Goal: Check status: Check status

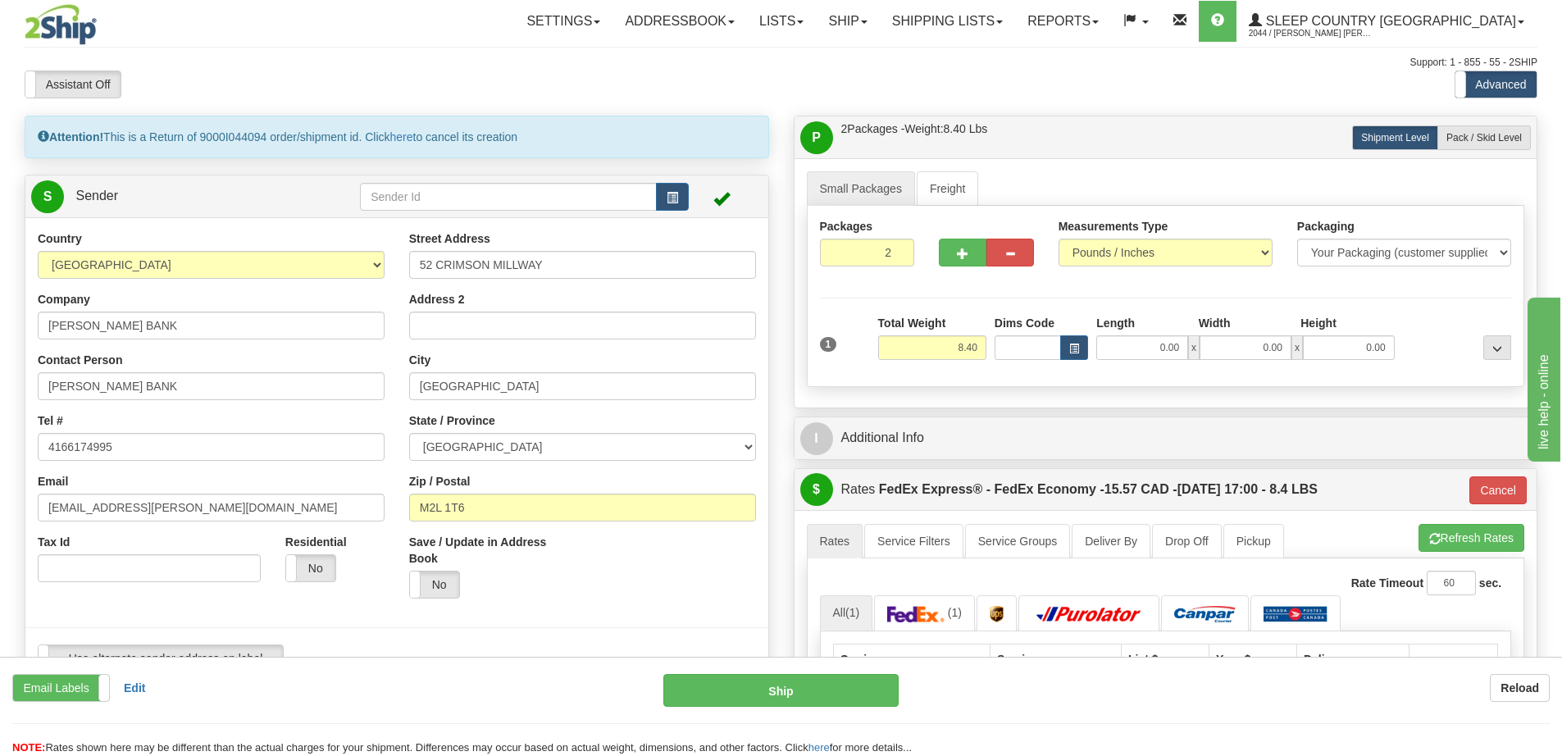
click at [41, 34] on img at bounding box center [61, 24] width 72 height 41
click at [1015, 19] on link "Shipping lists" at bounding box center [947, 21] width 135 height 41
click at [1014, 70] on link "Search Shipment History" at bounding box center [934, 78] width 160 height 21
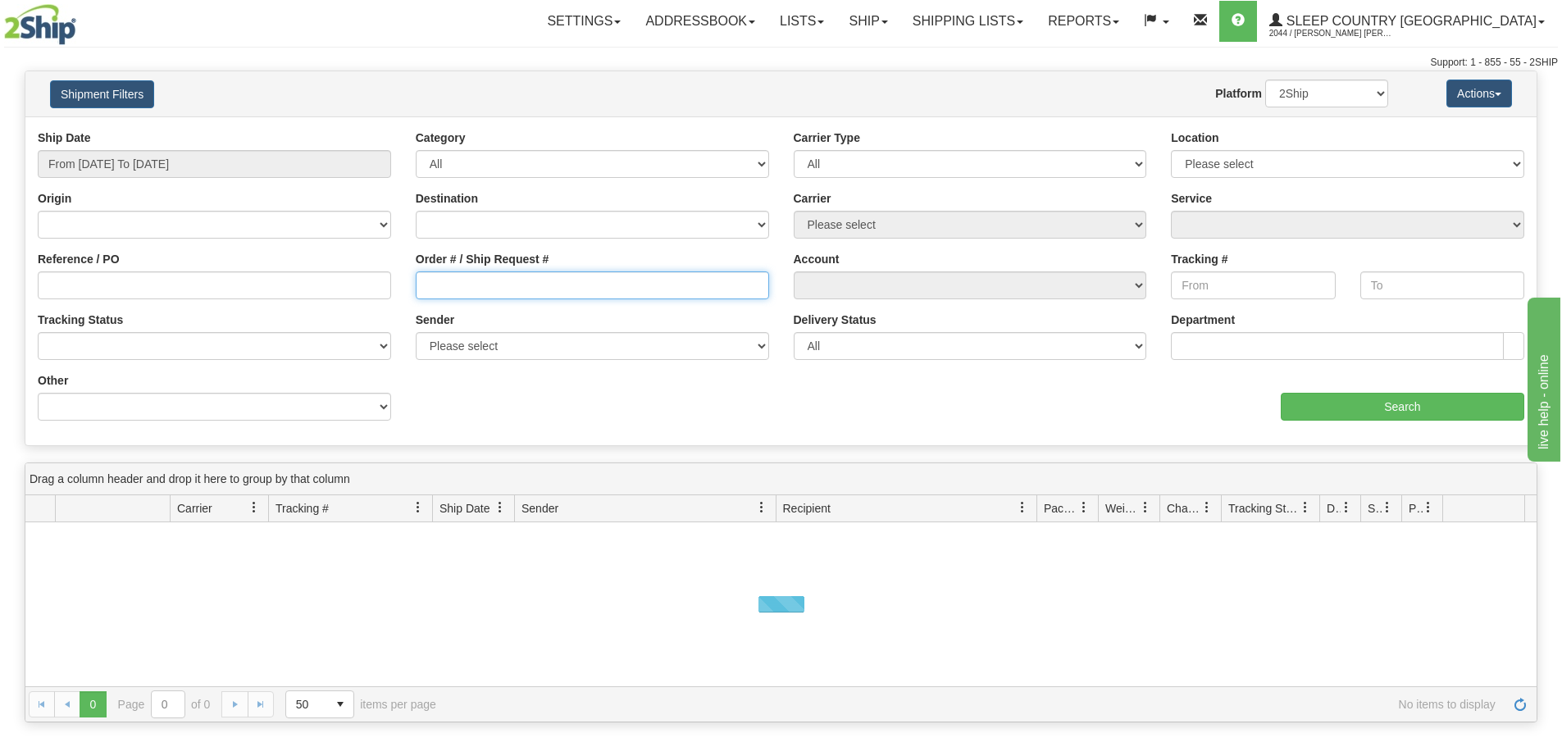
click at [485, 284] on input "Order # / Ship Request #" at bounding box center [592, 285] width 353 height 28
paste input "9000I038068"
type input "9000I038068"
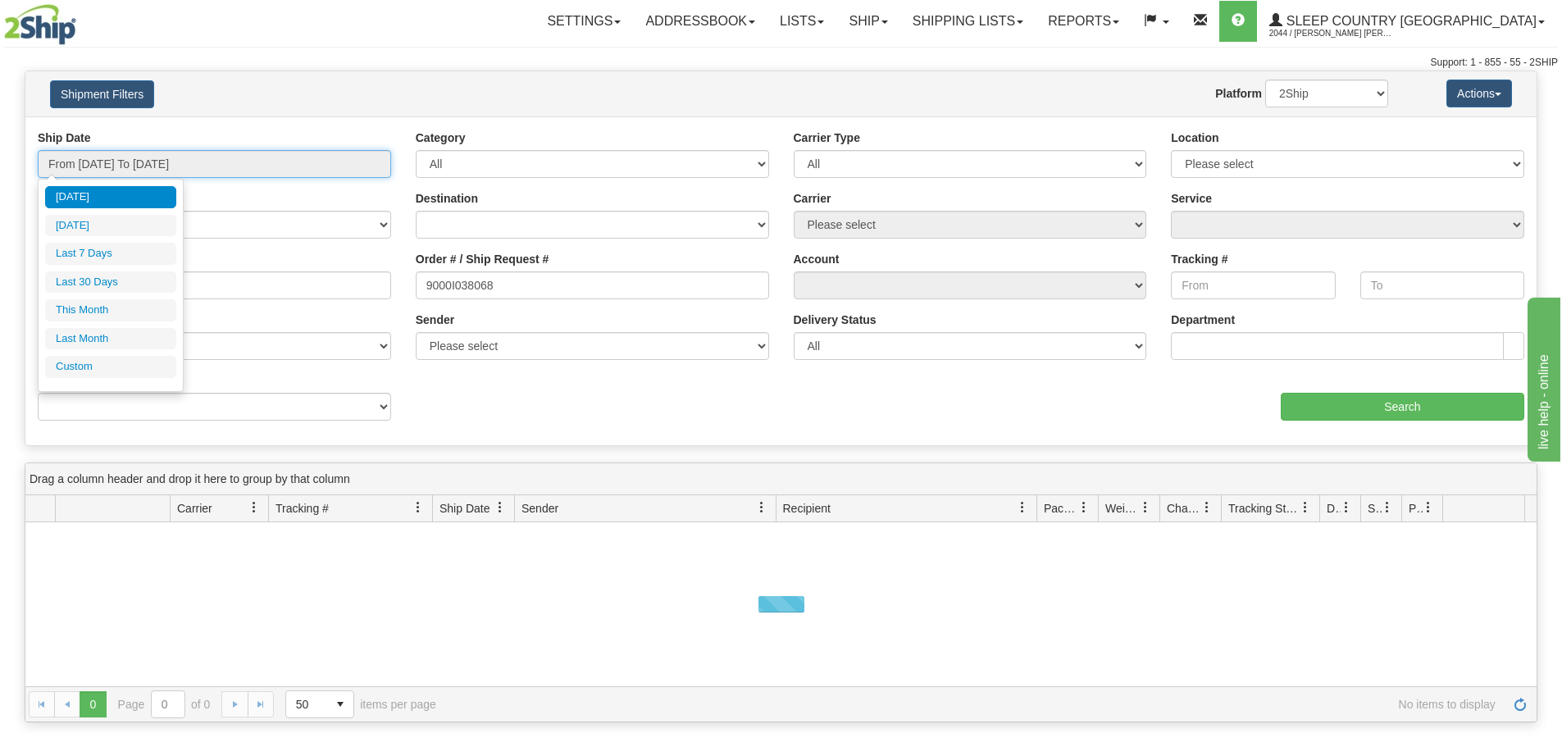
click at [144, 169] on input "From [DATE] To [DATE]" at bounding box center [214, 164] width 353 height 28
click at [107, 284] on li "Last 30 Days" at bounding box center [110, 282] width 131 height 22
type input "From [DATE] To [DATE]"
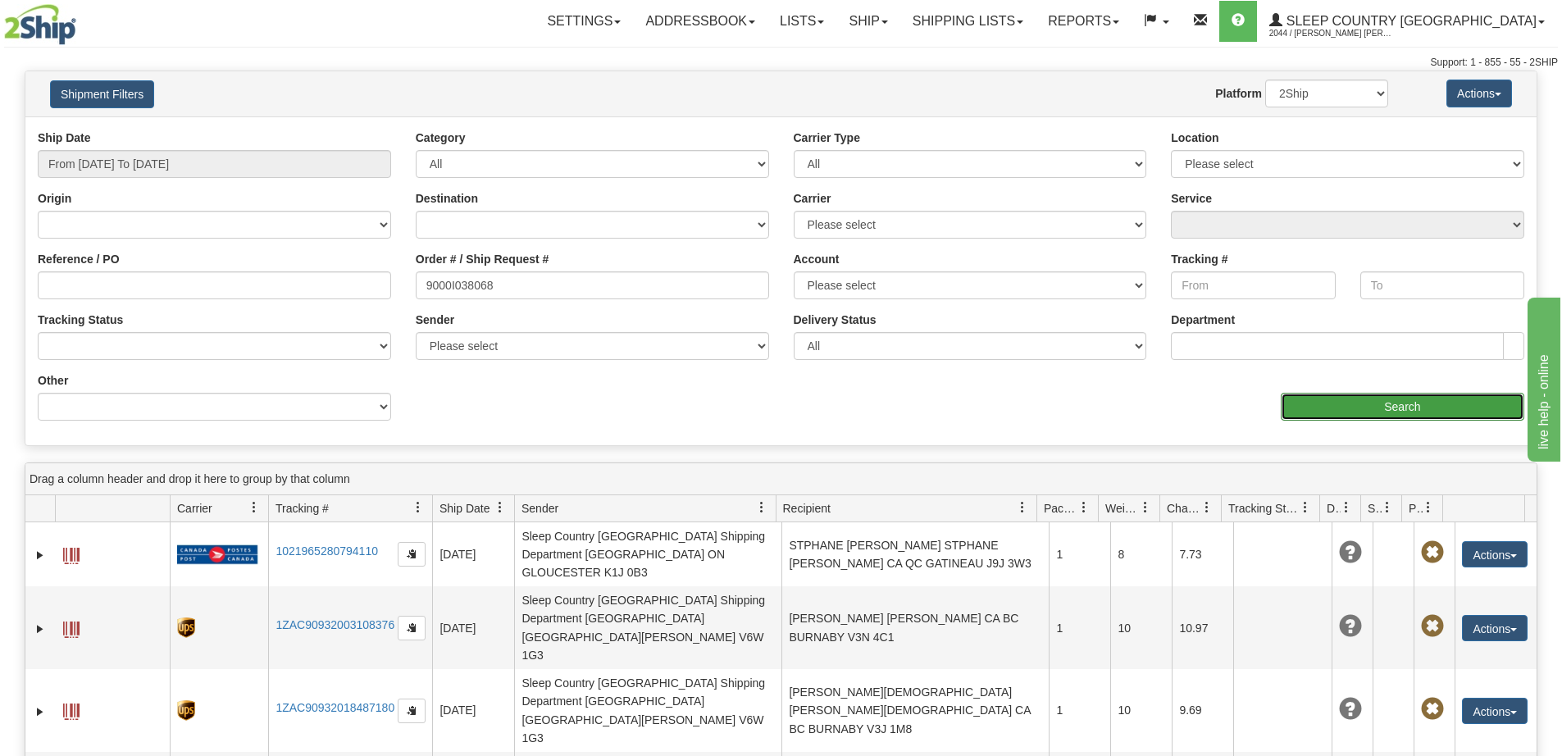
click at [1339, 398] on input "Search" at bounding box center [1402, 407] width 243 height 28
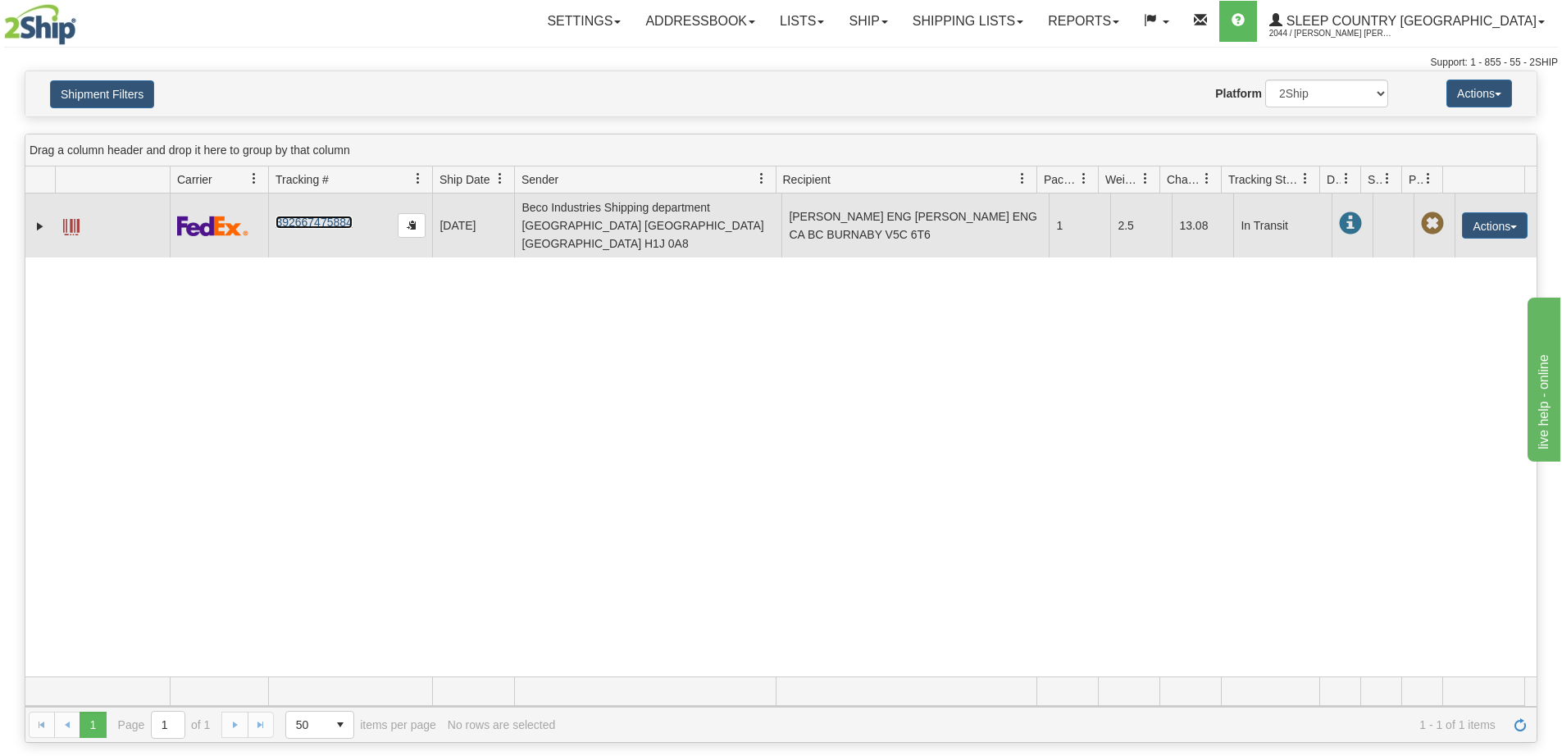
click at [308, 216] on link "392667475884" at bounding box center [313, 222] width 76 height 13
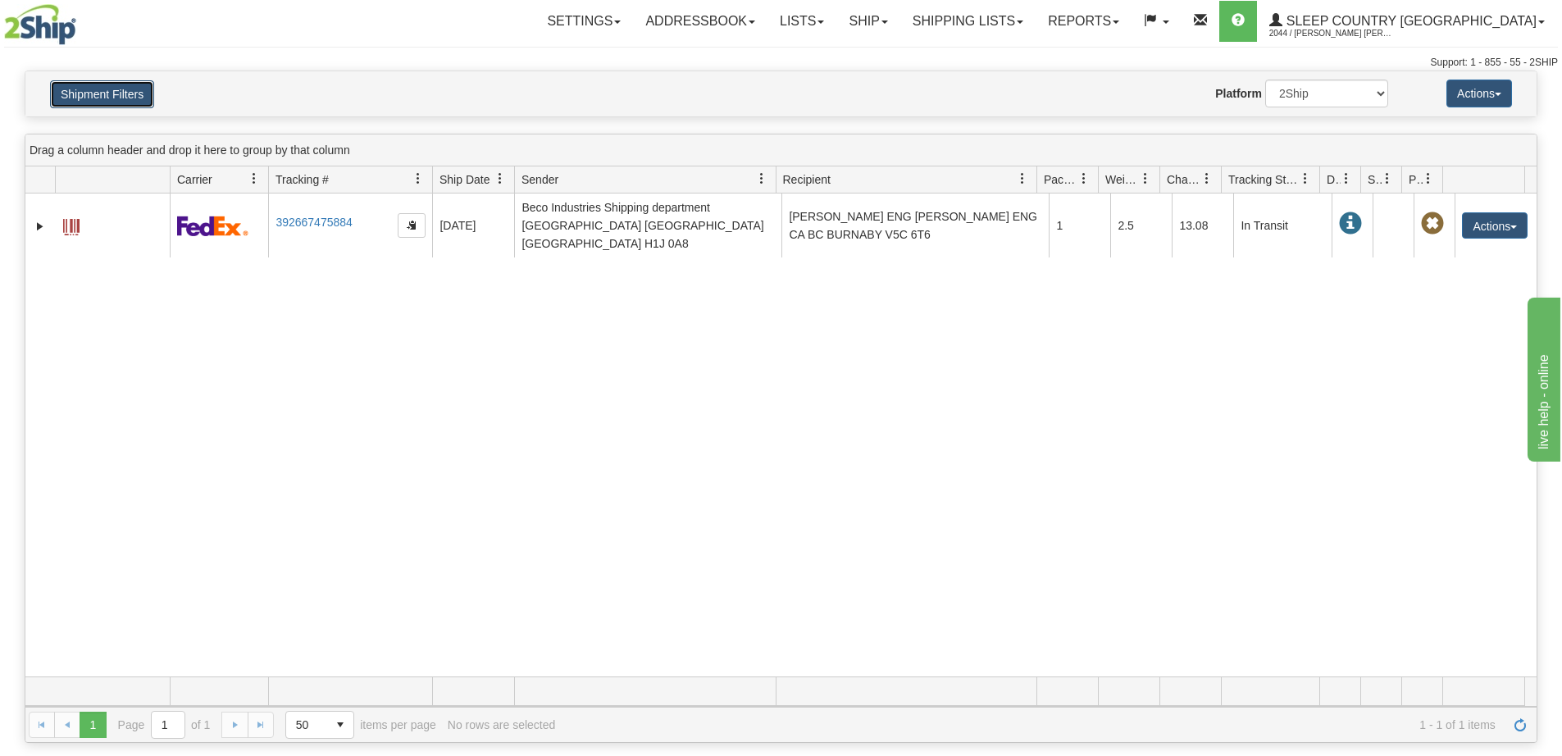
click at [111, 98] on button "Shipment Filters" at bounding box center [102, 94] width 104 height 28
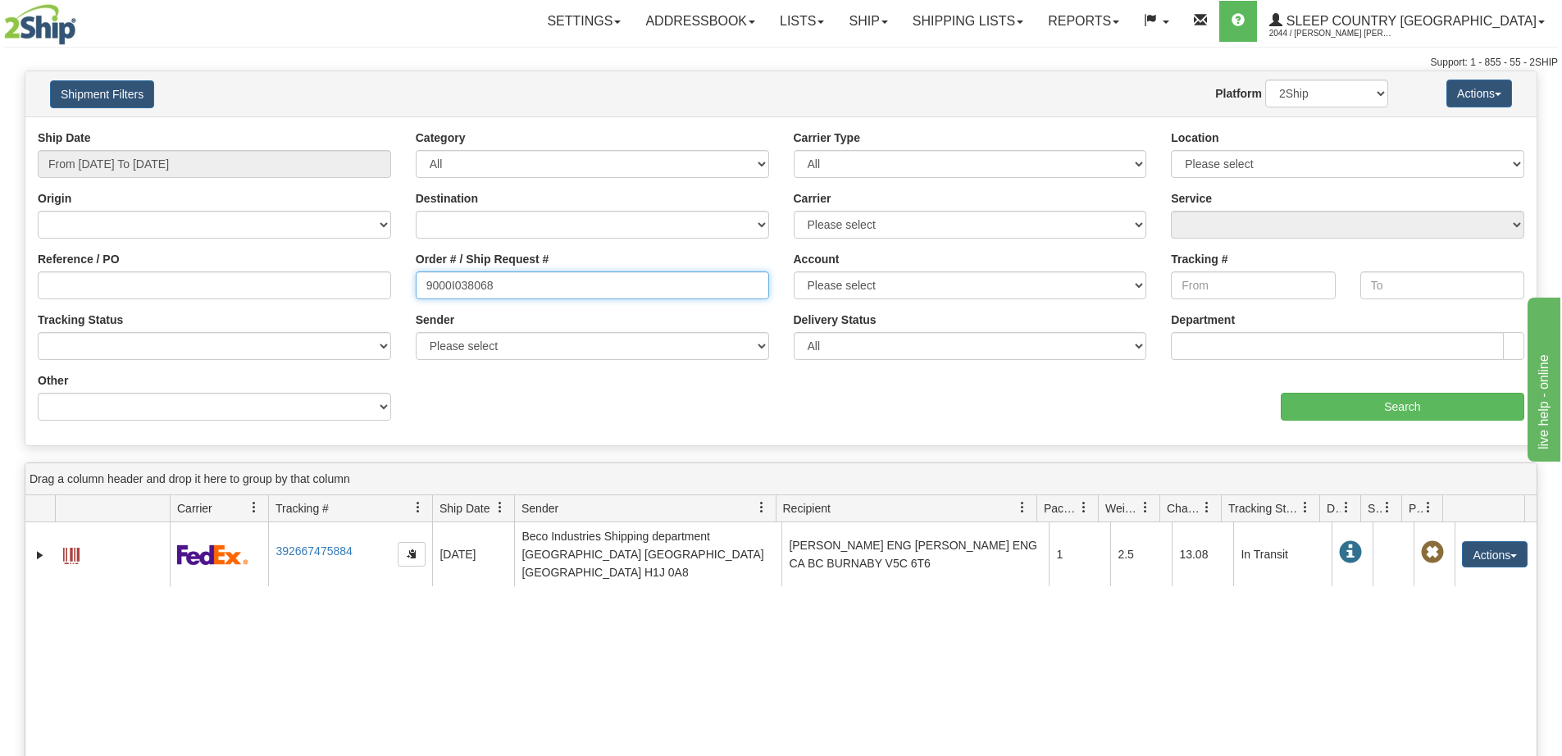
drag, startPoint x: 507, startPoint y: 292, endPoint x: 348, endPoint y: 289, distance: 158.3
click at [348, 130] on div "Reference / PO Order # / Ship Request # 9000I038068 Account Please select [GEOG…" at bounding box center [780, 130] width 1511 height 0
paste input "6905"
type input "9000I036905"
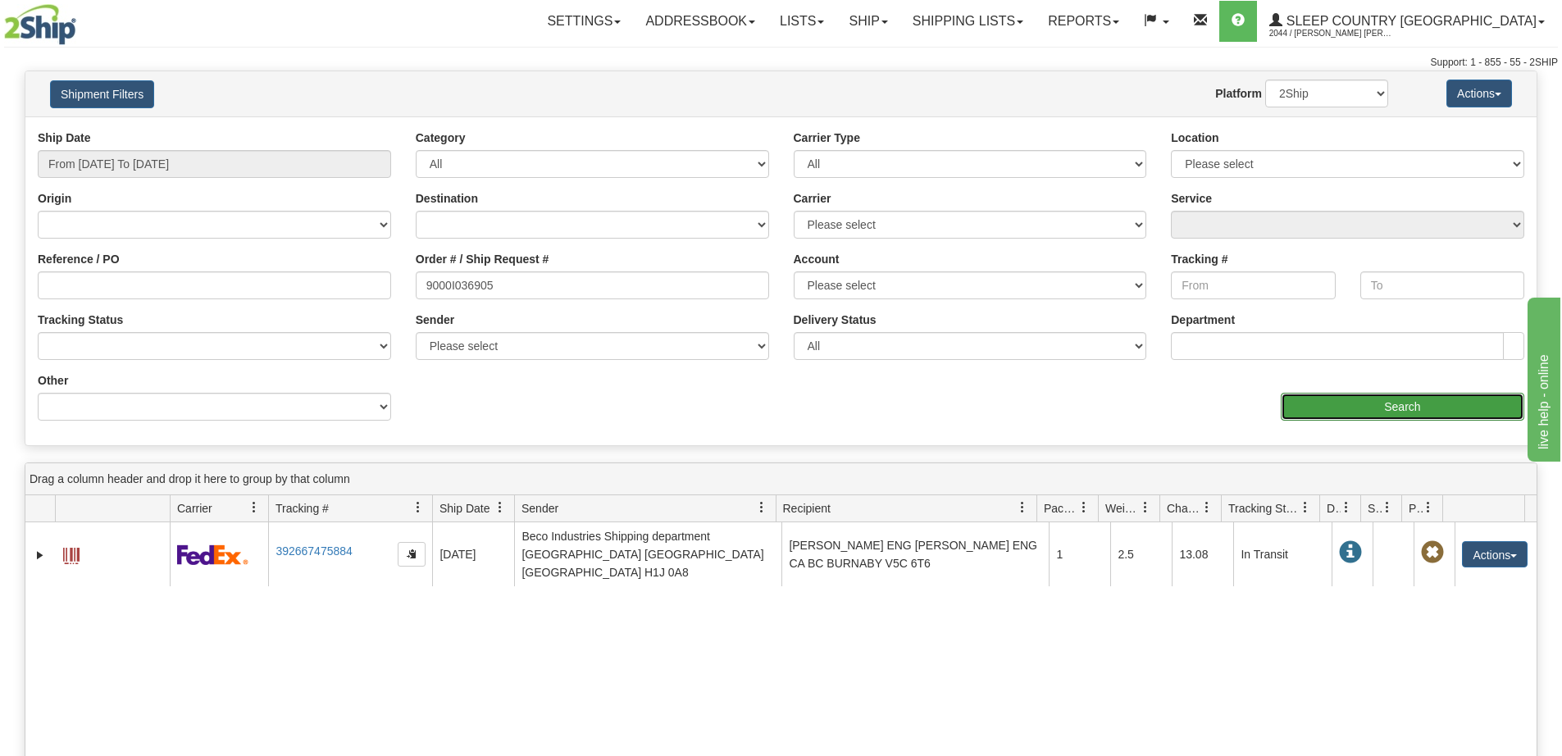
click at [1348, 406] on input "Search" at bounding box center [1402, 407] width 243 height 28
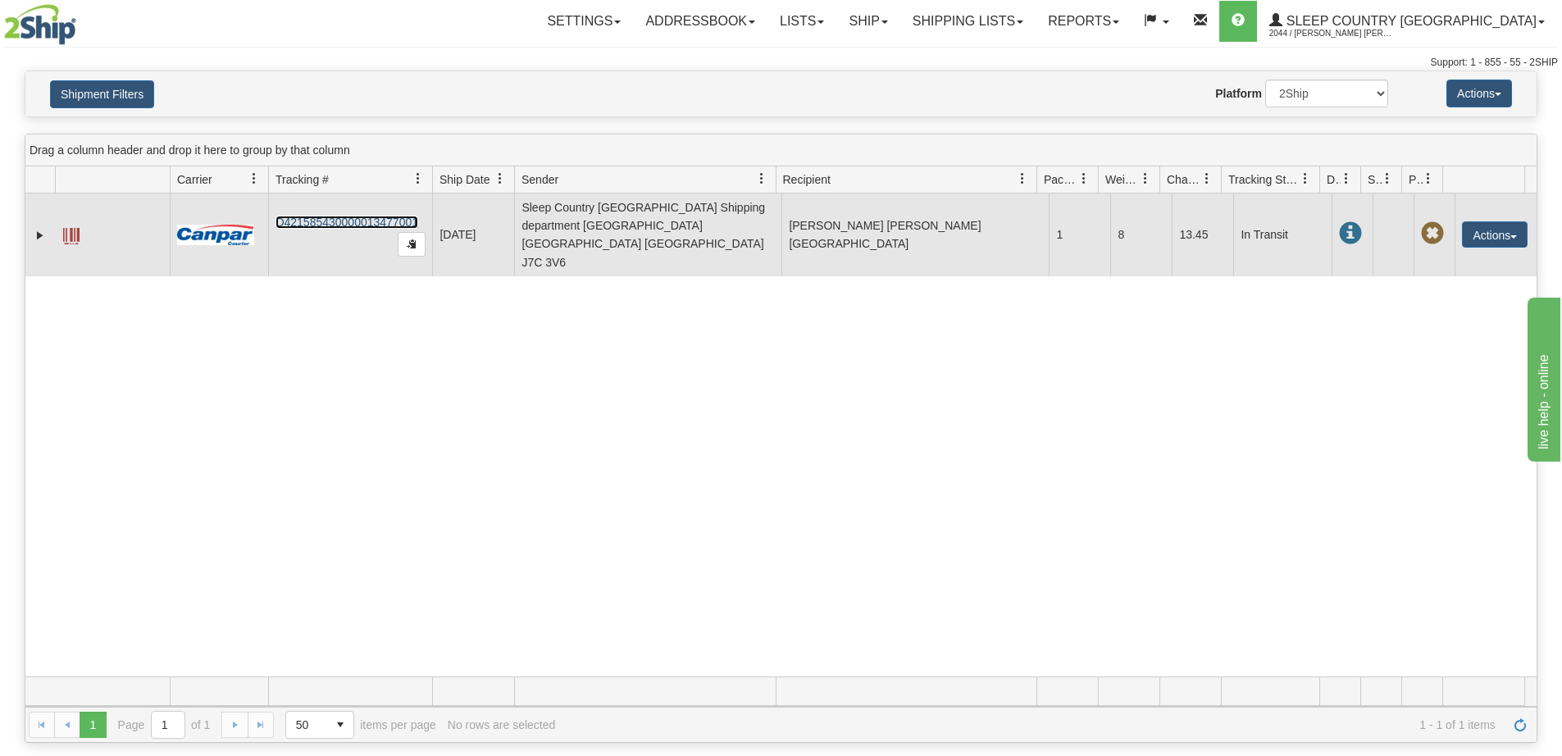
click at [321, 216] on link "D421585430000013477001" at bounding box center [346, 222] width 143 height 13
